Goal: Transaction & Acquisition: Purchase product/service

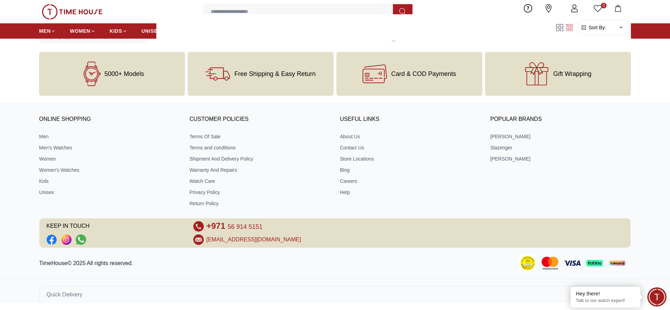
scroll to position [1168, 0]
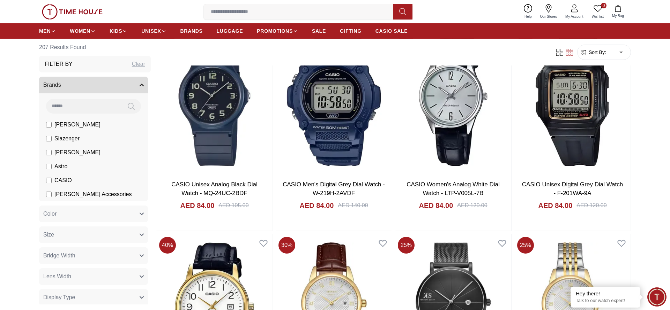
scroll to position [4414, 0]
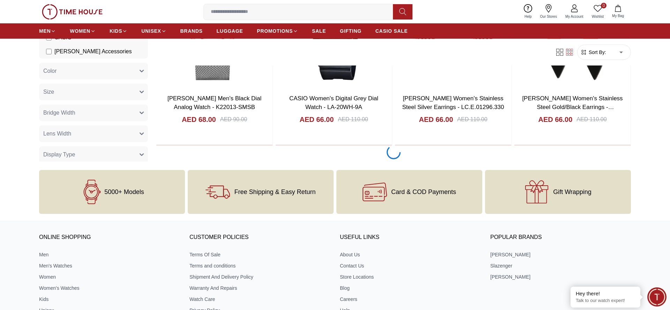
scroll to position [6578, 0]
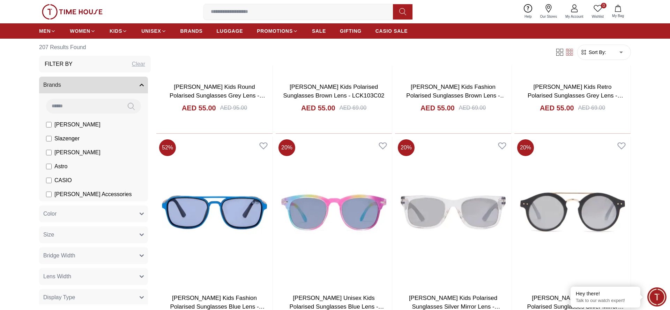
scroll to position [8740, 0]
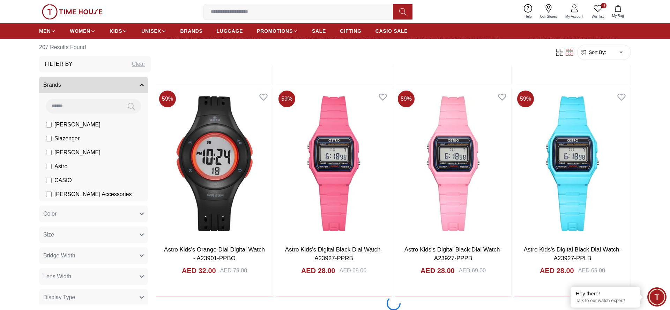
scroll to position [10906, 0]
